Goal: Task Accomplishment & Management: Complete application form

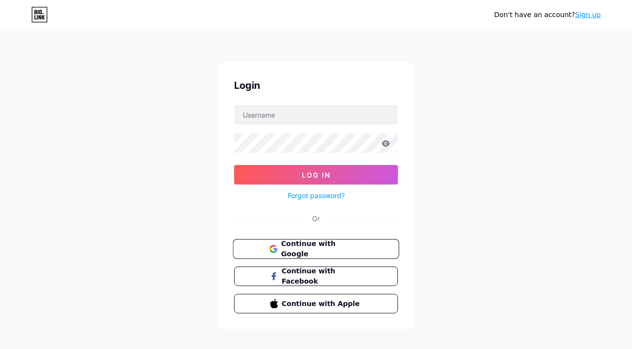
click at [329, 248] on span "Continue with Google" at bounding box center [321, 248] width 81 height 21
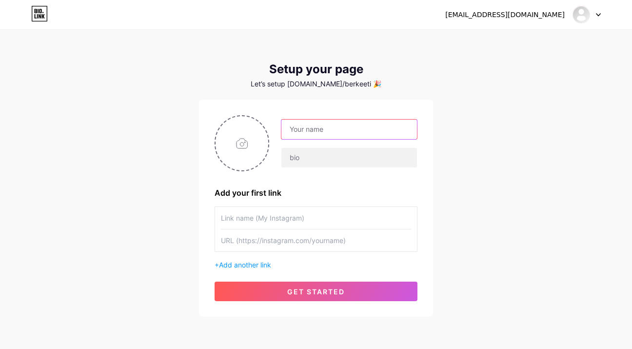
click at [362, 133] on input "text" at bounding box center [349, 129] width 136 height 20
type input "[PERSON_NAME]"
drag, startPoint x: 348, startPoint y: 132, endPoint x: 262, endPoint y: 130, distance: 85.9
click at [262, 130] on div "[PERSON_NAME]" at bounding box center [316, 143] width 203 height 56
